Goal: Check status

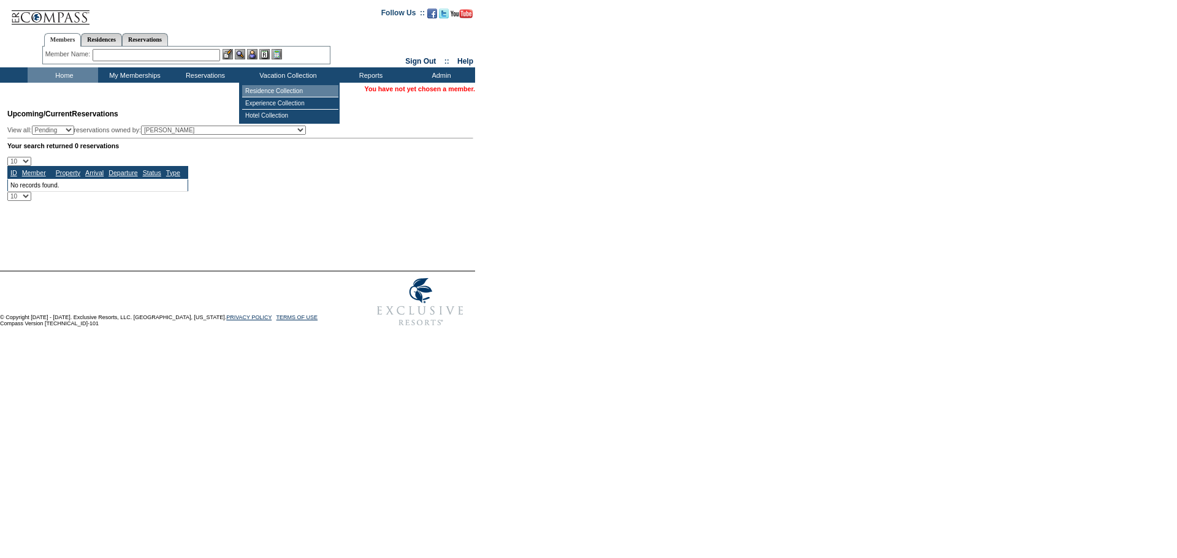
click at [290, 92] on td "Residence Collection" at bounding box center [290, 91] width 96 height 12
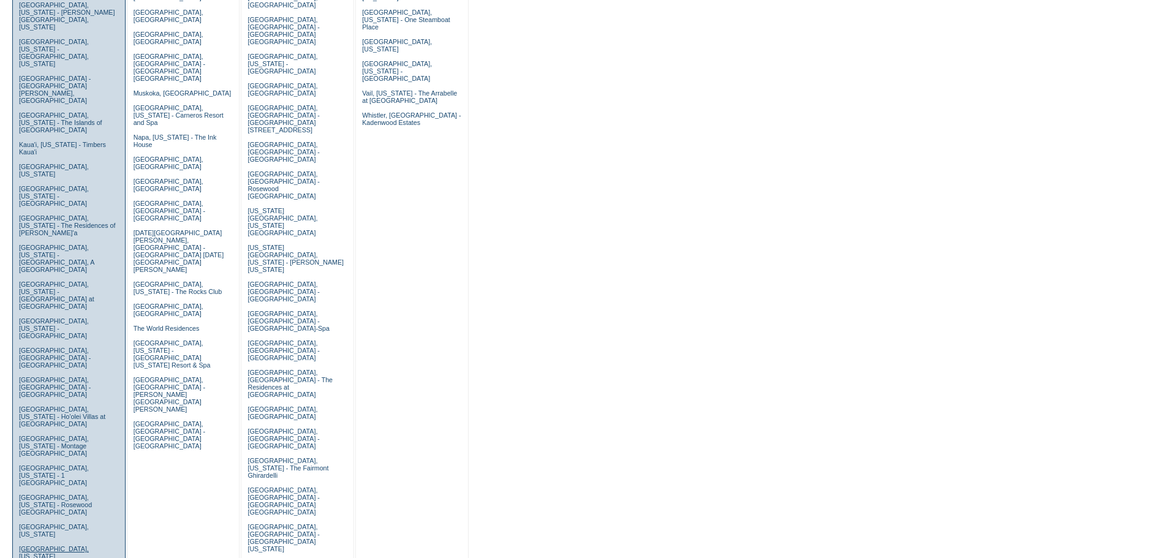
scroll to position [368, 0]
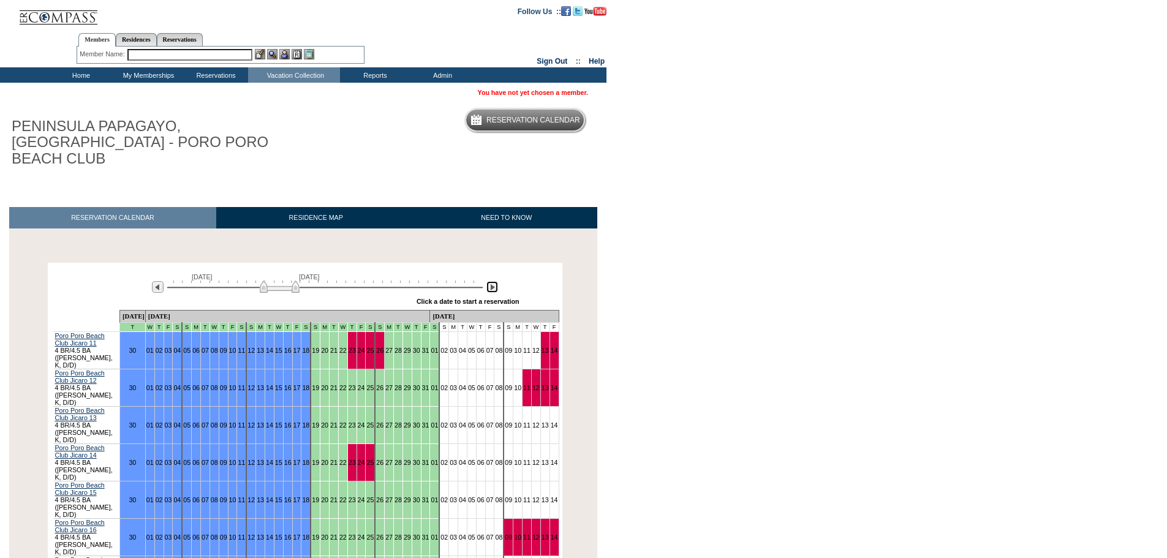
click at [493, 281] on img at bounding box center [493, 287] width 12 height 12
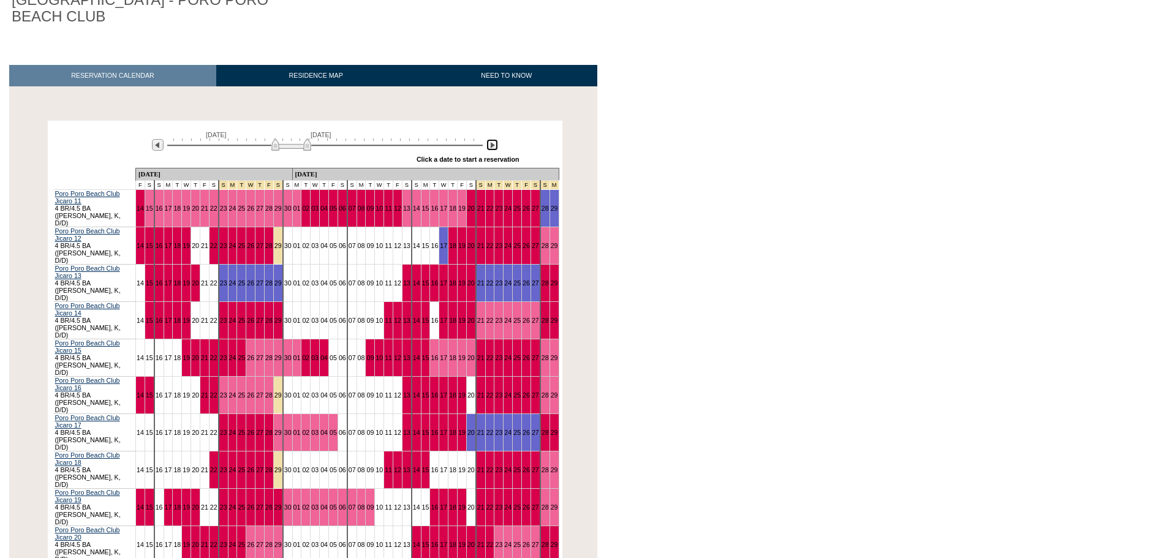
scroll to position [245, 0]
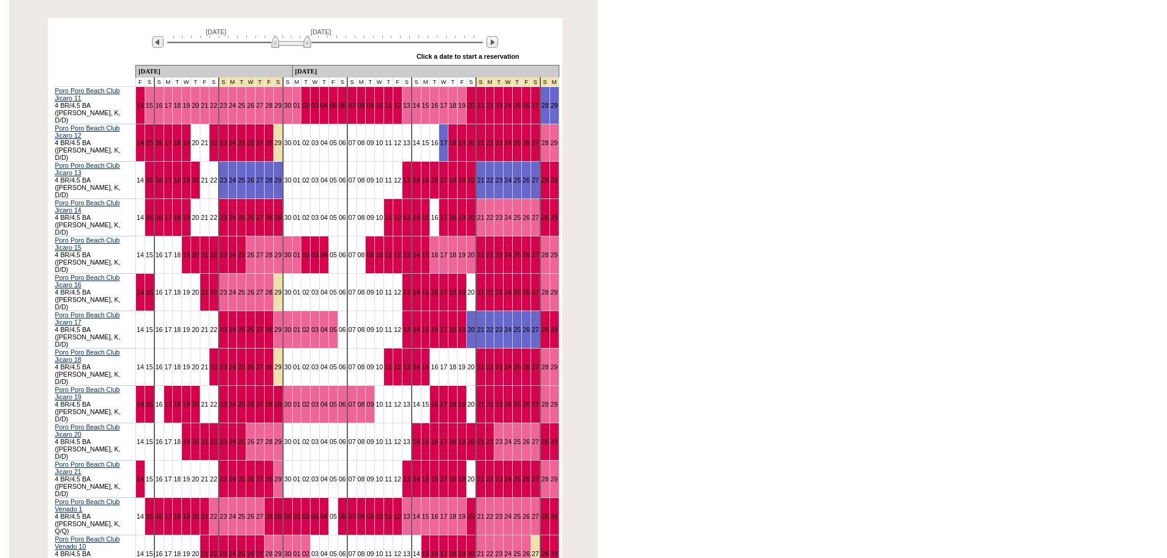
click at [736, 185] on body "Follow Us ::" at bounding box center [583, 34] width 1167 height 558
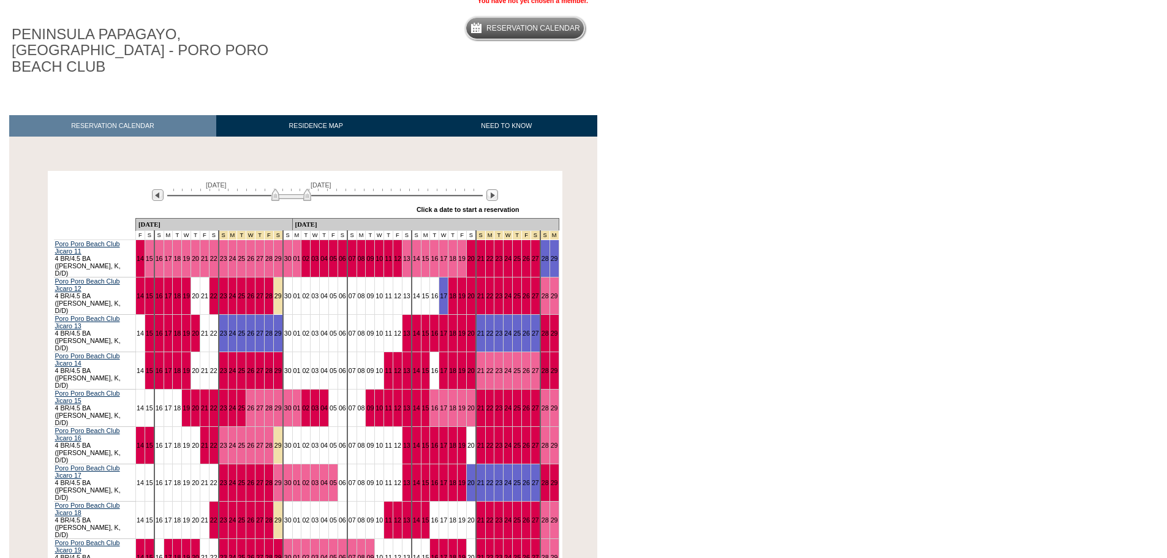
scroll to position [61, 0]
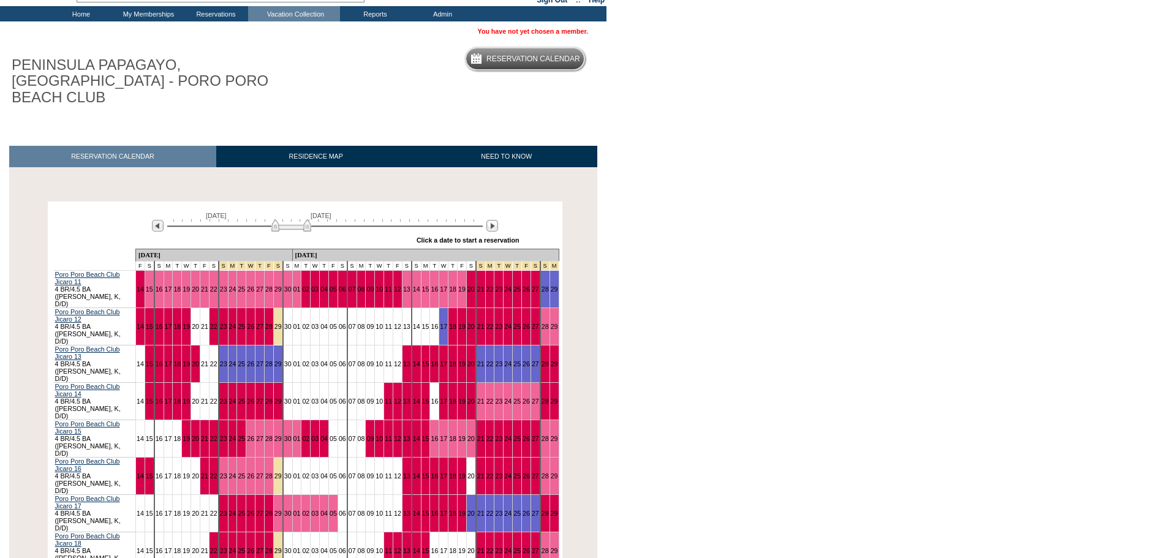
click at [72, 14] on td "Home" at bounding box center [79, 13] width 67 height 15
